Goal: Task Accomplishment & Management: Manage account settings

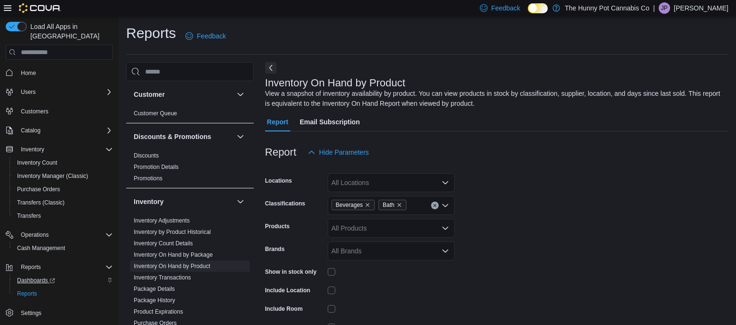
scroll to position [55, 0]
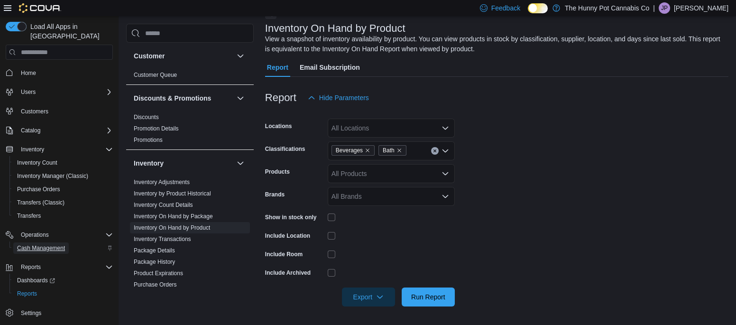
click at [55, 242] on span "Cash Management" at bounding box center [41, 247] width 48 height 11
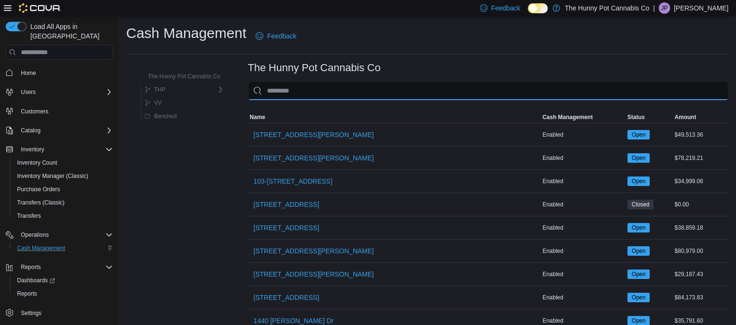
click at [302, 94] on input "This is a search bar. As you type, the results lower in the page will automatic…" at bounding box center [488, 90] width 480 height 19
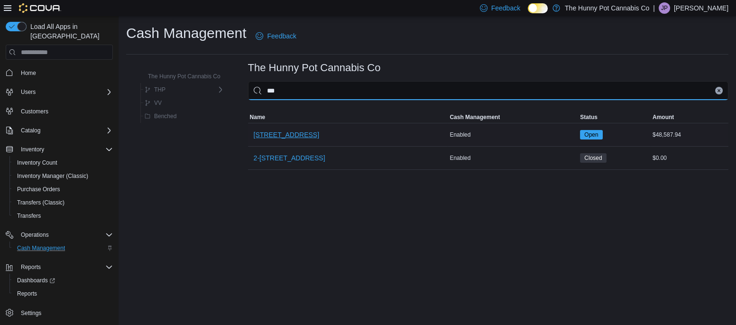
type input "***"
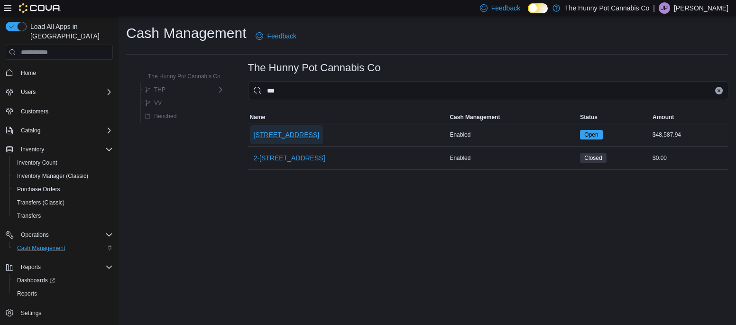
click at [294, 131] on span "[STREET_ADDRESS]" at bounding box center [286, 134] width 65 height 9
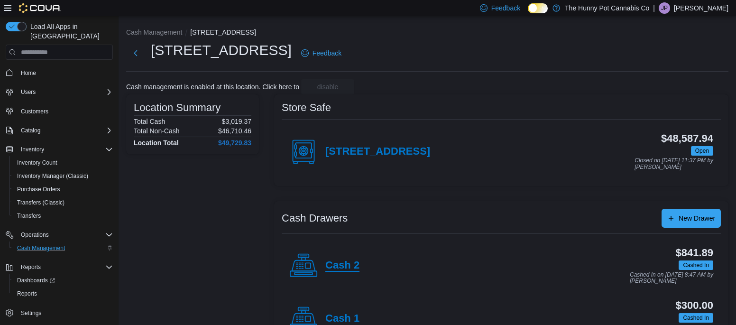
click at [339, 264] on h4 "Cash 2" at bounding box center [342, 265] width 34 height 12
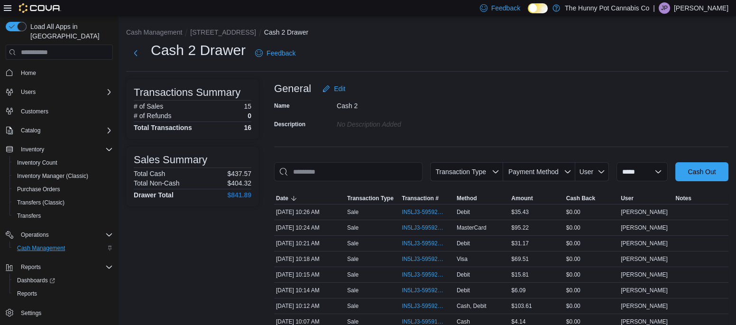
click at [495, 122] on div "Name Cash 2 Description No Description added" at bounding box center [501, 114] width 454 height 33
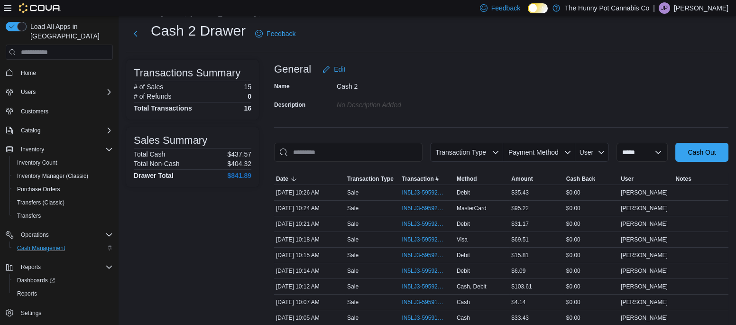
scroll to position [21, 0]
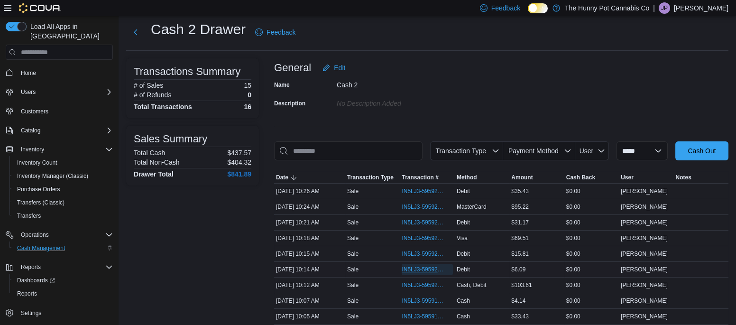
click at [428, 269] on span "IN5LJ3-5959221" at bounding box center [422, 270] width 41 height 8
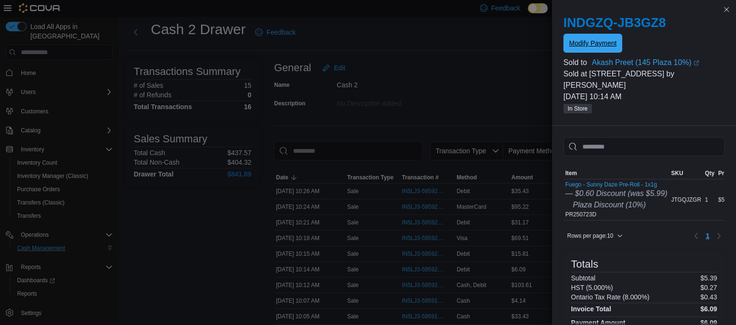
click at [589, 38] on span "Modify Payment" at bounding box center [592, 43] width 47 height 19
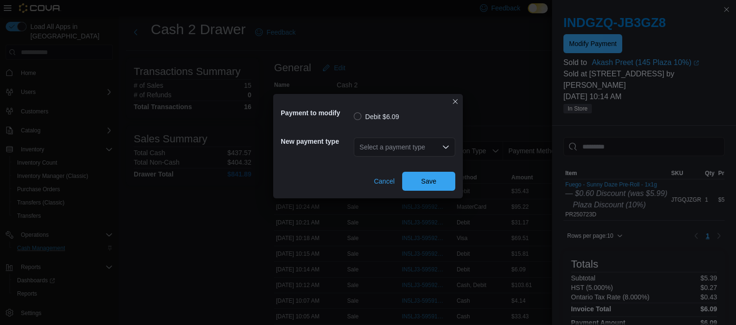
click at [403, 148] on div "Select a payment type" at bounding box center [404, 146] width 101 height 19
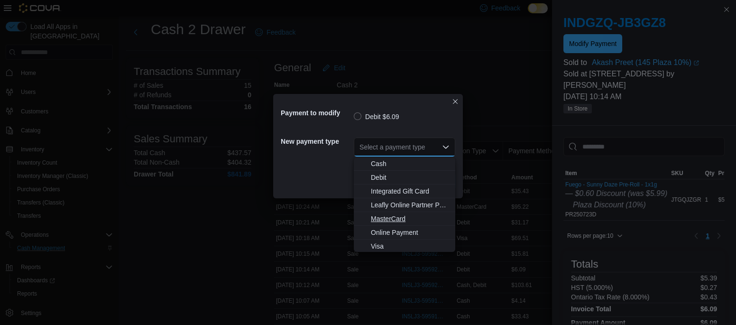
click at [396, 214] on span "MasterCard" at bounding box center [410, 218] width 79 height 9
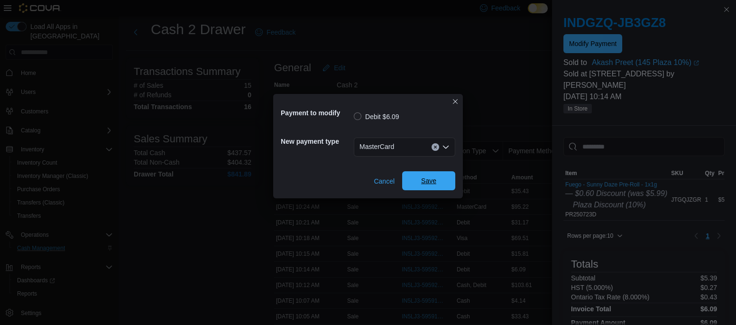
click at [423, 182] on span "Save" at bounding box center [428, 180] width 15 height 9
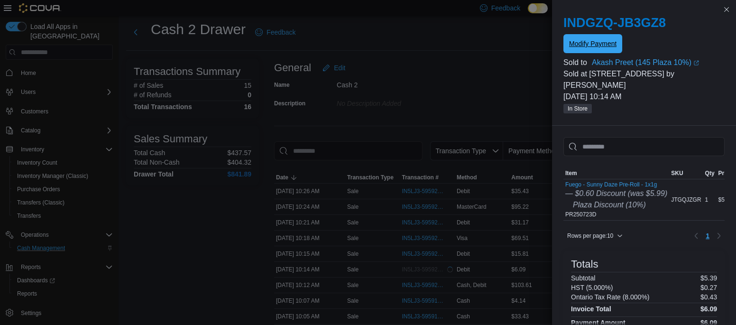
scroll to position [0, 0]
